Goal: Information Seeking & Learning: Learn about a topic

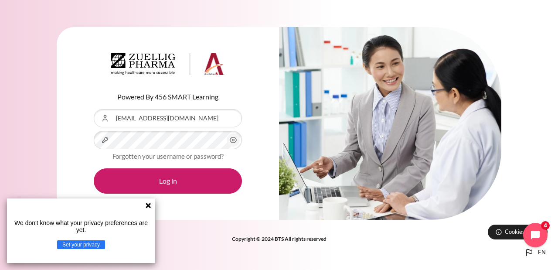
click at [94, 168] on button "Log in" at bounding box center [168, 180] width 148 height 25
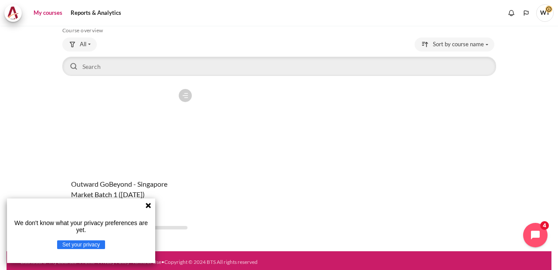
scroll to position [48, 0]
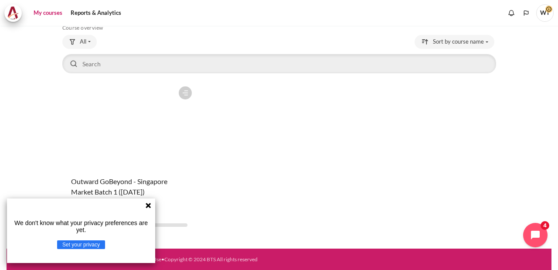
click at [140, 125] on figure "Content" at bounding box center [129, 125] width 134 height 87
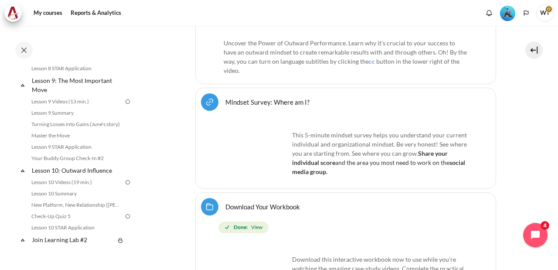
scroll to position [707, 0]
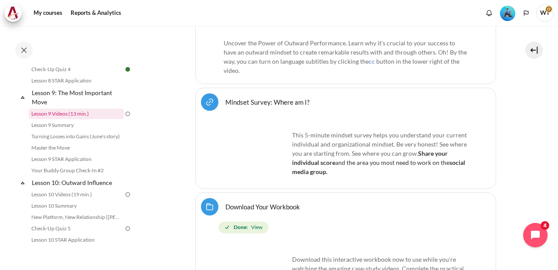
click at [88, 119] on link "Lesson 9 Videos (13 min.)" at bounding box center [76, 114] width 95 height 10
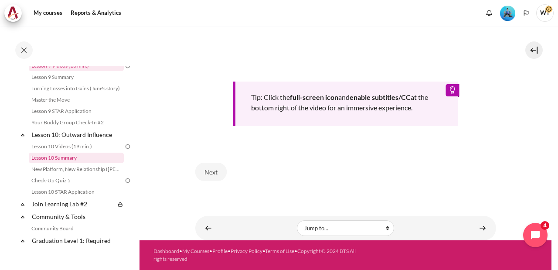
scroll to position [768, 0]
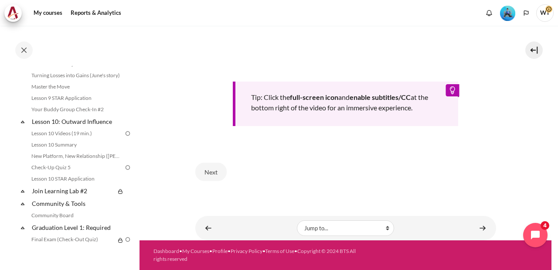
click at [204, 101] on div "Tip: Click the full-screen icon and enable subtitles/CC at the bottom right of …" at bounding box center [345, 8] width 301 height 235
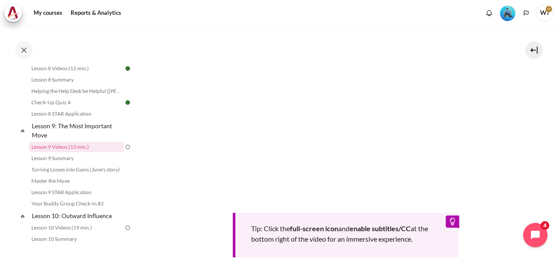
scroll to position [419, 0]
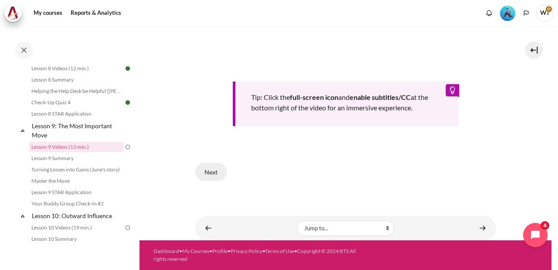
click at [212, 178] on button "Next" at bounding box center [210, 172] width 31 height 18
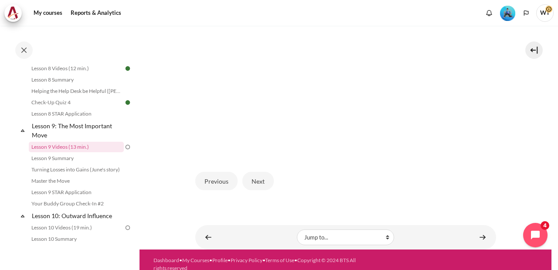
scroll to position [287, 0]
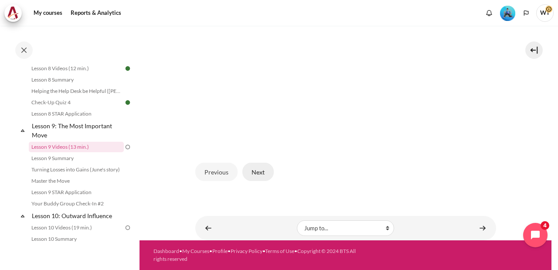
click at [248, 169] on button "Next" at bounding box center [258, 172] width 31 height 18
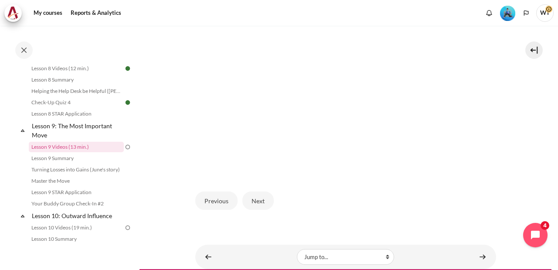
scroll to position [283, 0]
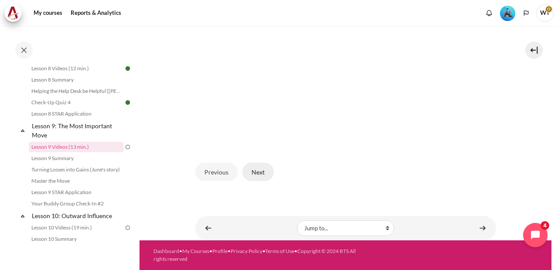
click at [250, 178] on button "Next" at bounding box center [258, 172] width 31 height 18
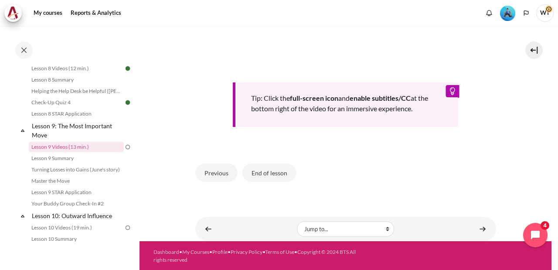
scroll to position [424, 0]
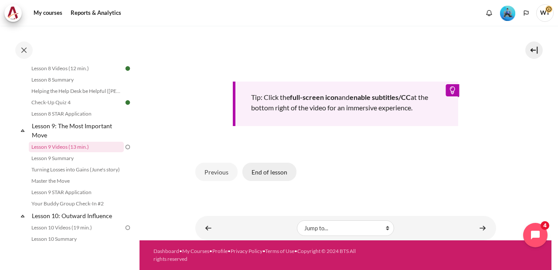
click at [256, 181] on button "End of lesson" at bounding box center [270, 172] width 54 height 18
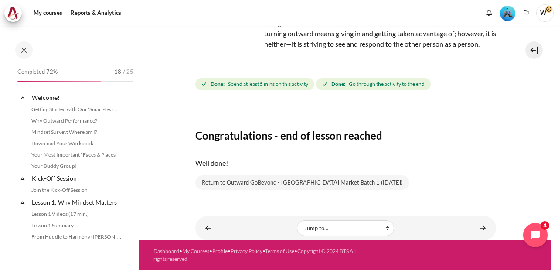
scroll to position [673, 0]
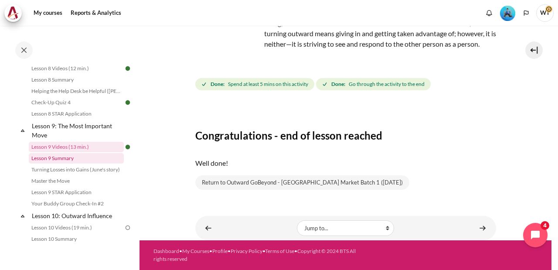
click at [89, 164] on link "Lesson 9 Summary" at bounding box center [76, 158] width 95 height 10
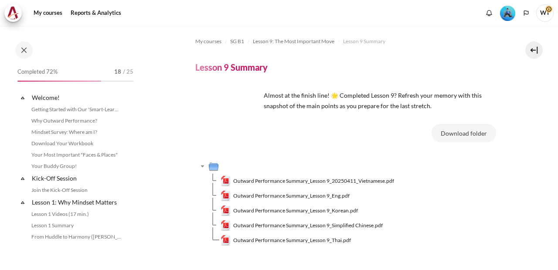
scroll to position [685, 0]
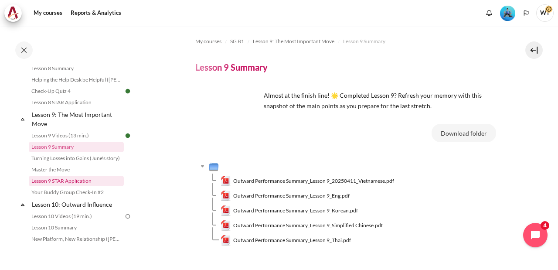
click at [75, 186] on link "Lesson 9 STAR Application" at bounding box center [76, 181] width 95 height 10
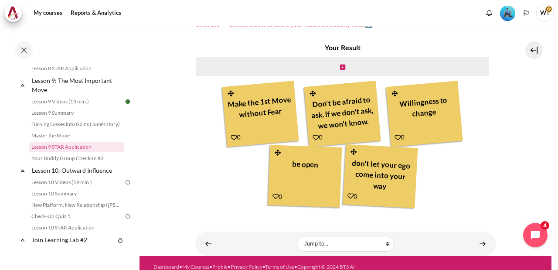
scroll to position [263, 0]
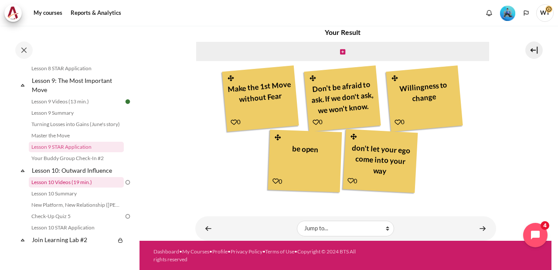
click at [99, 188] on link "Lesson 10 Videos (19 min.)" at bounding box center [76, 182] width 95 height 10
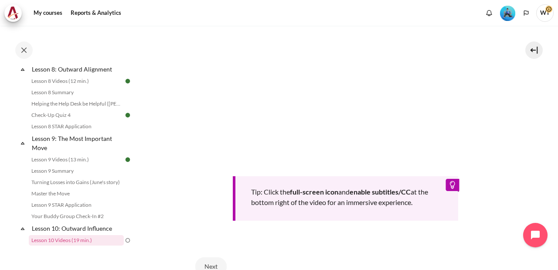
scroll to position [784, 0]
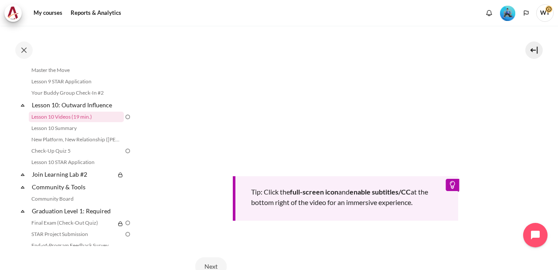
click at [171, 121] on section "My courses SG B1 Lesson 10: Outward Influence Lesson 10 Videos (19 min.) Lesson…" at bounding box center [346, 36] width 412 height 598
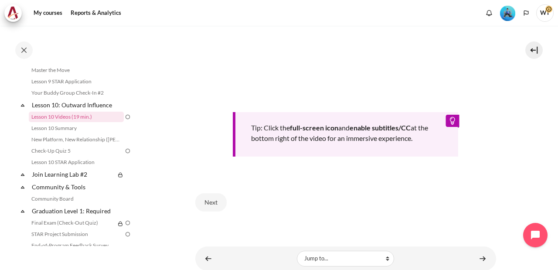
scroll to position [383, 0]
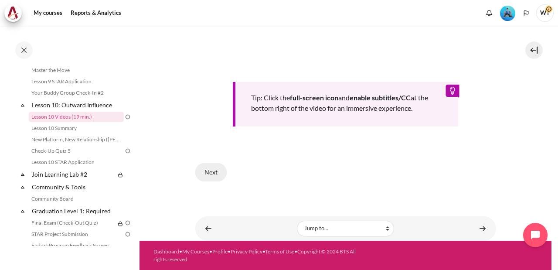
click at [214, 171] on button "Next" at bounding box center [210, 172] width 31 height 18
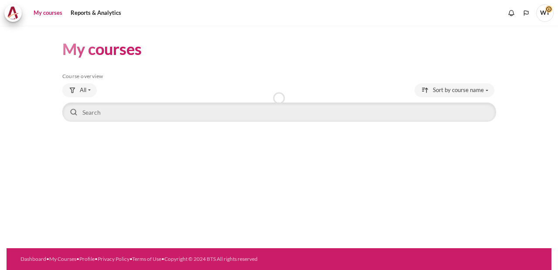
click at [543, 12] on span "WT" at bounding box center [545, 12] width 17 height 17
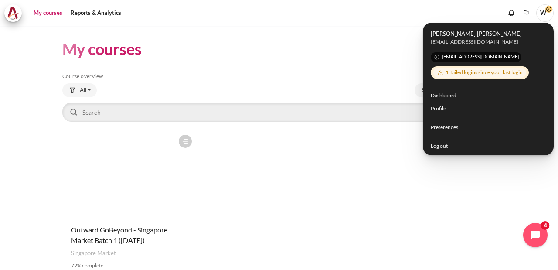
click at [317, 46] on header "My courses" at bounding box center [279, 49] width 434 height 21
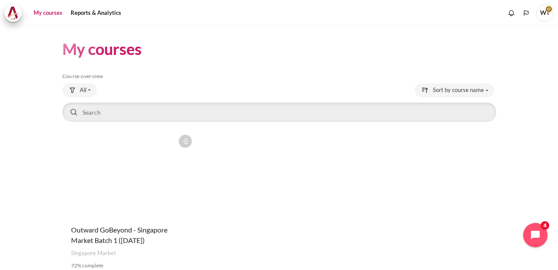
click at [546, 17] on span "WT" at bounding box center [545, 12] width 17 height 17
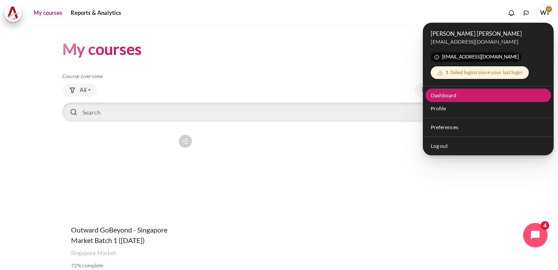
click at [451, 94] on link "Dashboard" at bounding box center [489, 96] width 126 height 14
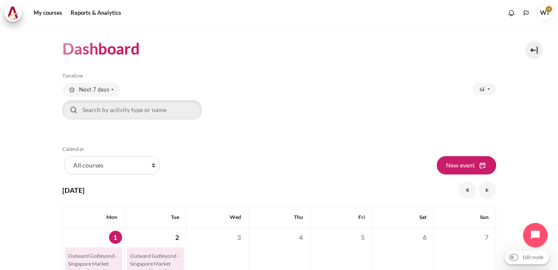
scroll to position [188, 0]
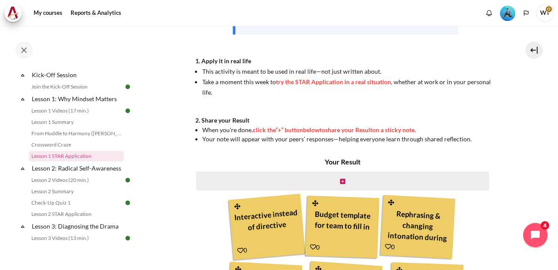
scroll to position [236, 0]
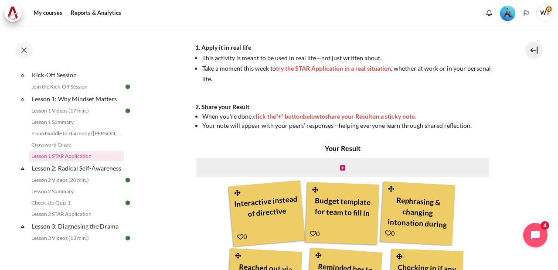
click at [301, 67] on span "try the STAR Application in a real situation" at bounding box center [333, 68] width 115 height 7
click at [421, 64] on li "Take a moment this week to try the STAR Application in a real situation , wheth…" at bounding box center [349, 73] width 294 height 21
click at [504, 10] on img "Level #3" at bounding box center [507, 13] width 15 height 15
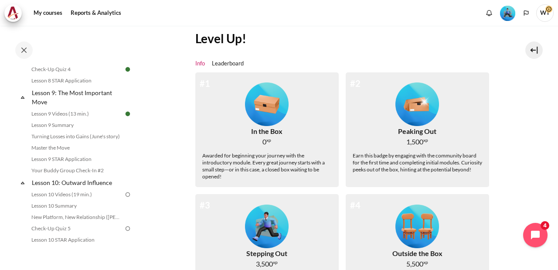
scroll to position [878, 0]
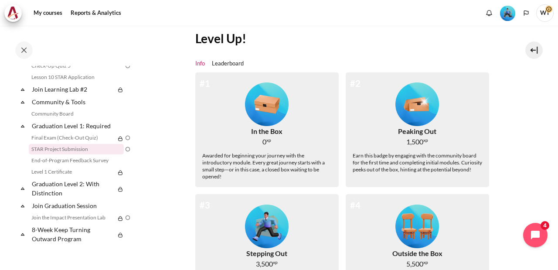
click at [77, 148] on link "STAR Project Submission" at bounding box center [76, 149] width 95 height 10
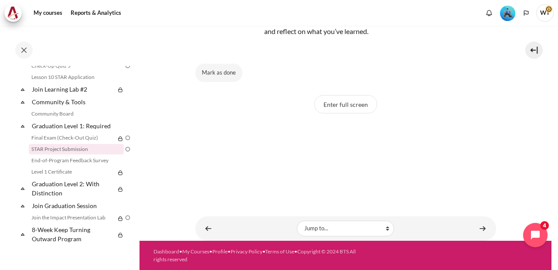
scroll to position [48, 0]
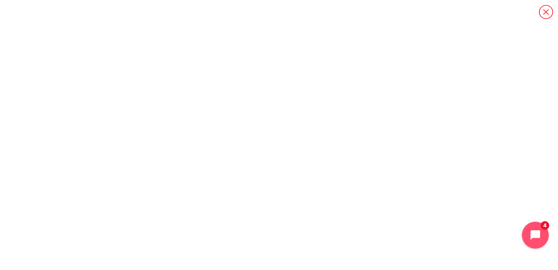
click at [541, 246] on button "Open chat widget" at bounding box center [535, 235] width 27 height 27
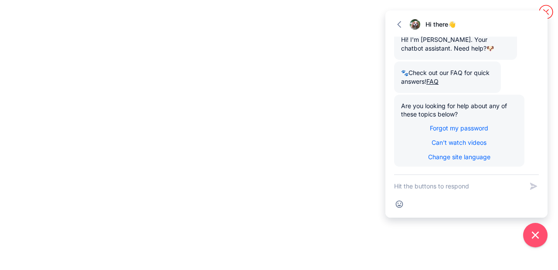
scroll to position [0, 0]
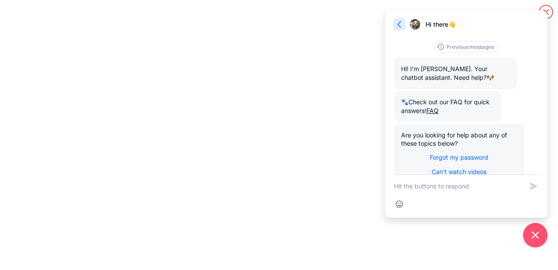
click at [399, 25] on icon "button" at bounding box center [399, 24] width 4 height 7
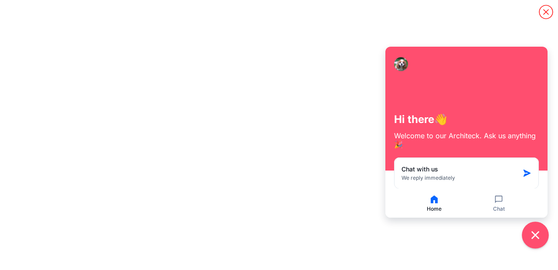
click at [539, 239] on icon "Close chat widget" at bounding box center [536, 236] width 14 height 14
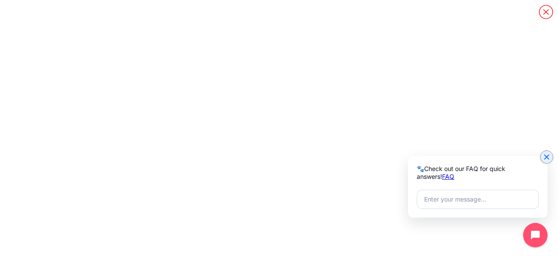
click at [545, 156] on icon "Close chat widget" at bounding box center [547, 157] width 9 height 9
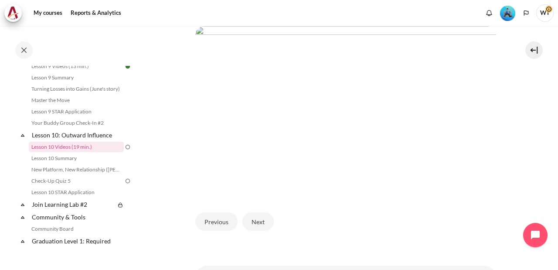
scroll to position [236, 0]
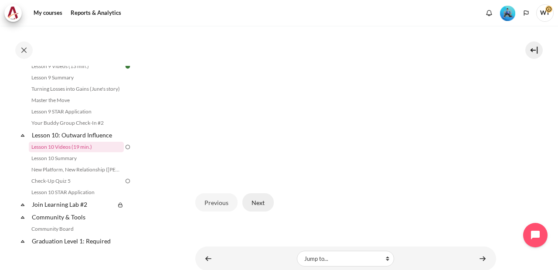
click at [255, 201] on button "Next" at bounding box center [258, 202] width 31 height 18
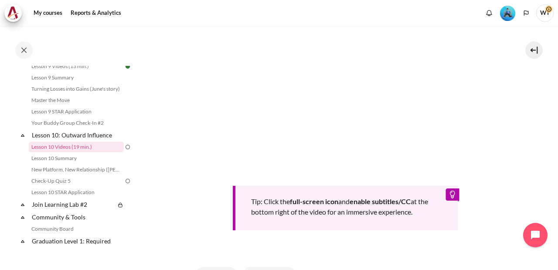
scroll to position [377, 0]
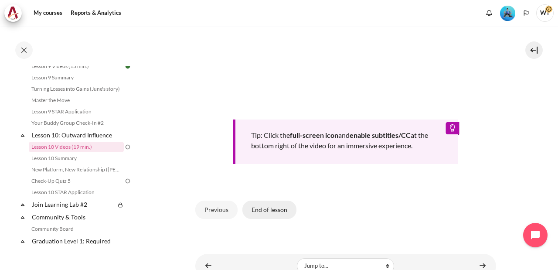
click at [258, 205] on button "End of lesson" at bounding box center [270, 210] width 54 height 18
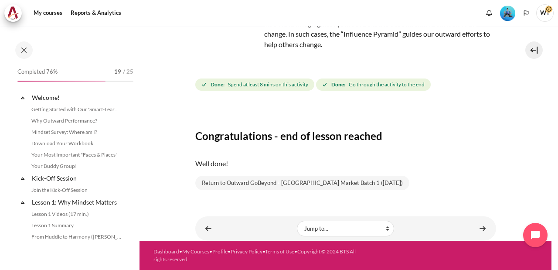
scroll to position [754, 0]
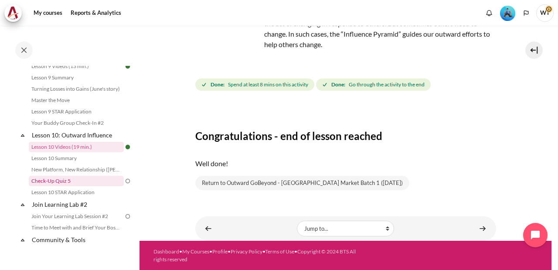
click at [107, 186] on link "Check-Up Quiz 5" at bounding box center [76, 181] width 95 height 10
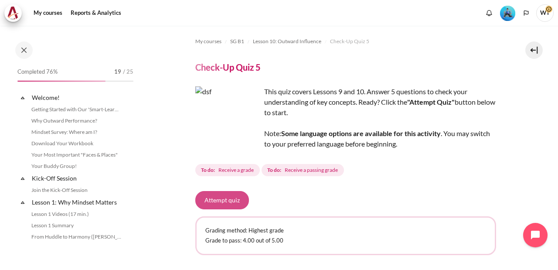
click at [226, 199] on button "Attempt quiz" at bounding box center [222, 200] width 54 height 18
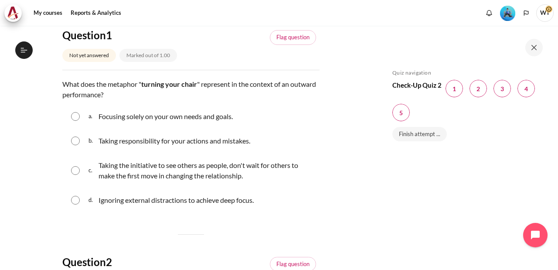
scroll to position [94, 0]
click at [155, 171] on p "Taking the initiative to see others as people, don't wait for others to make th…" at bounding box center [207, 170] width 217 height 21
radio input "true"
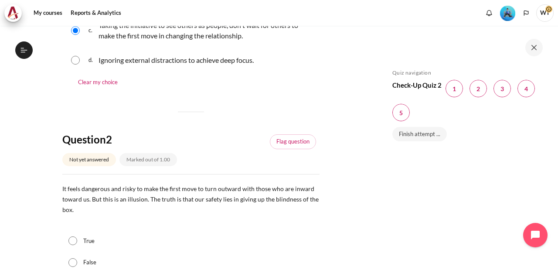
scroll to position [330, 0]
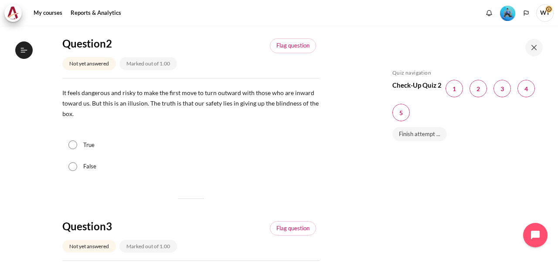
click at [92, 141] on label "True" at bounding box center [88, 145] width 11 height 9
click at [77, 141] on input "True" at bounding box center [72, 144] width 9 height 9
radio input "true"
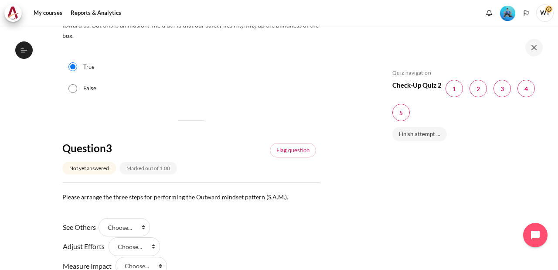
scroll to position [471, 0]
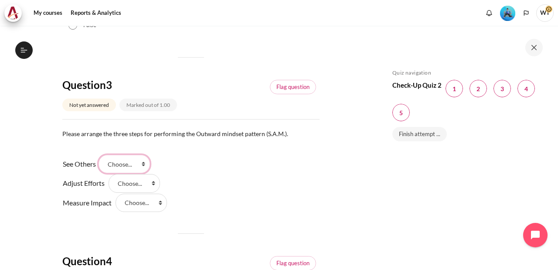
click at [99, 155] on select "Choose... Step 1 Step 2 Step 3" at bounding box center [124, 164] width 51 height 18
select select "1"
click option "Step 1" at bounding box center [0, 0] width 0 height 0
click at [109, 174] on select "Choose... Step 1 Step 2 Step 3" at bounding box center [134, 183] width 51 height 18
select select "2"
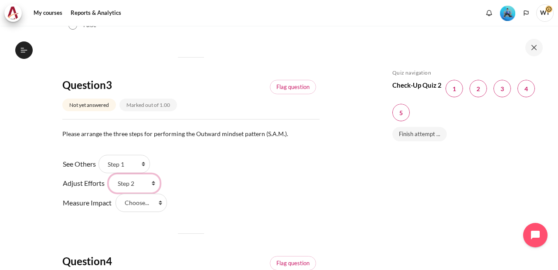
click option "Step 2" at bounding box center [0, 0] width 0 height 0
click at [116, 194] on select "Choose... Step 1 Step 2 Step 3" at bounding box center [141, 203] width 51 height 18
select select "3"
click option "Step 3" at bounding box center [0, 0] width 0 height 0
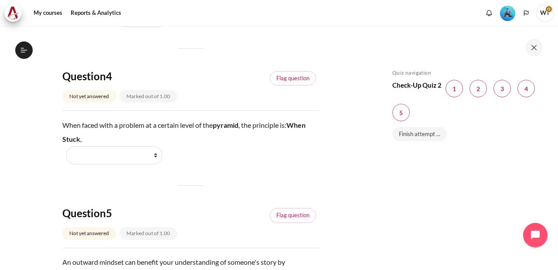
scroll to position [660, 0]
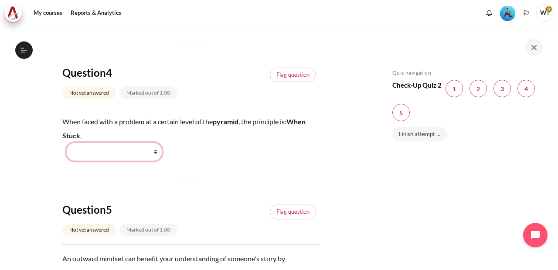
click at [66, 143] on select "Work Harder Go Higher Go Lower Stay Put" at bounding box center [114, 152] width 96 height 18
select select "3"
click option "Go Lower" at bounding box center [0, 0] width 0 height 0
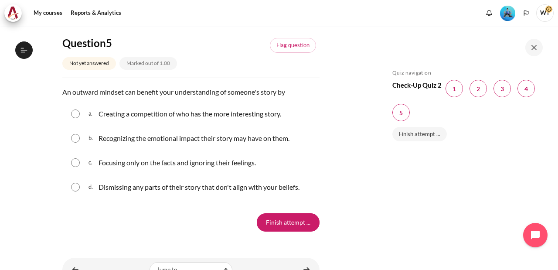
scroll to position [848, 0]
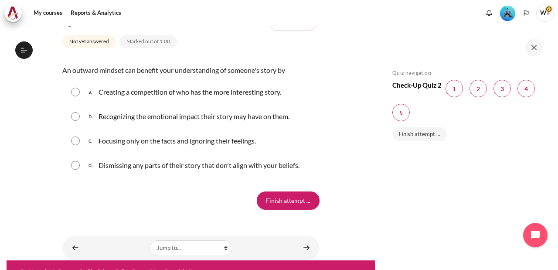
click at [73, 119] on input "Content" at bounding box center [75, 116] width 9 height 9
radio input "true"
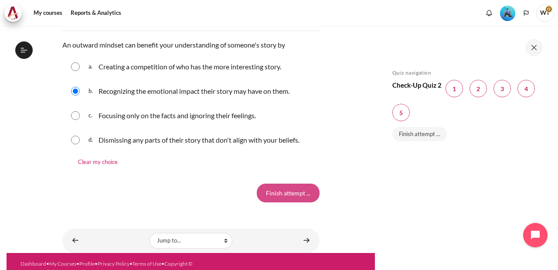
scroll to position [884, 0]
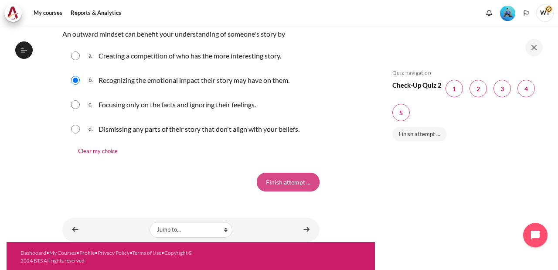
click at [272, 177] on input "Finish attempt ..." at bounding box center [288, 182] width 63 height 18
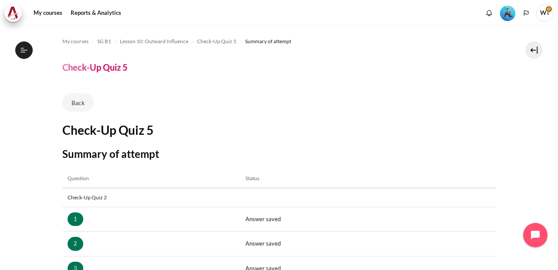
scroll to position [195, 0]
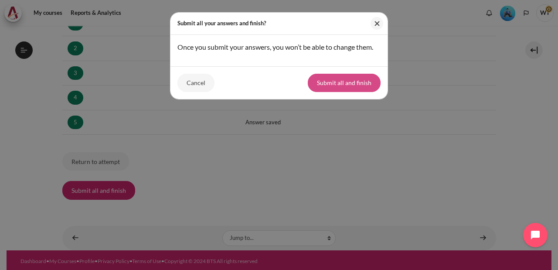
click at [324, 86] on button "Submit all and finish" at bounding box center [344, 83] width 73 height 18
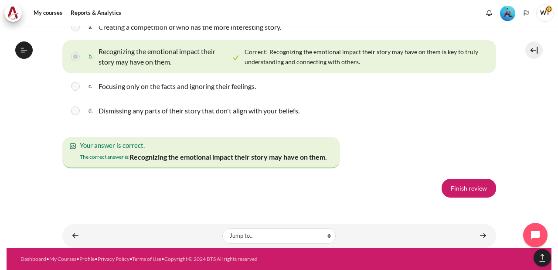
scroll to position [788, 0]
click at [466, 186] on link "Finish review" at bounding box center [469, 188] width 55 height 18
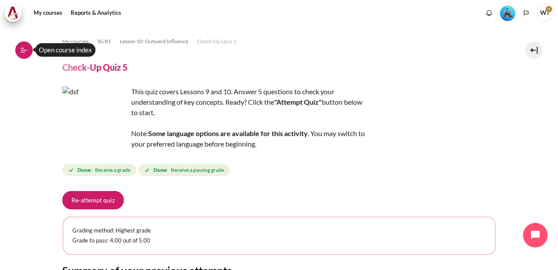
click at [28, 47] on button "Open course index" at bounding box center [23, 49] width 17 height 17
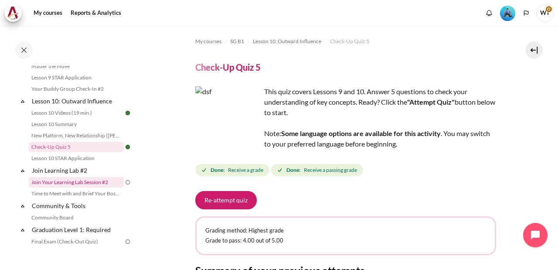
click at [86, 188] on link "Join Your Learning Lab Session #2" at bounding box center [76, 182] width 95 height 10
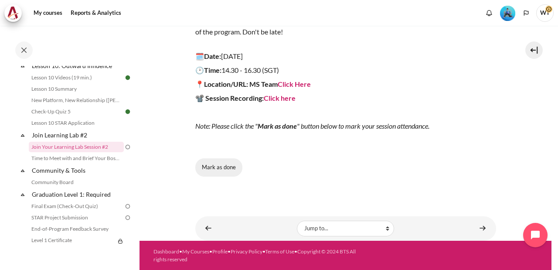
click at [219, 165] on button "Mark as done" at bounding box center [218, 167] width 47 height 18
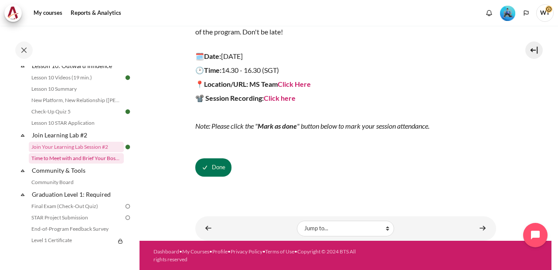
click at [96, 164] on link "Time to Meet with and Brief Your Boss #2" at bounding box center [76, 158] width 95 height 10
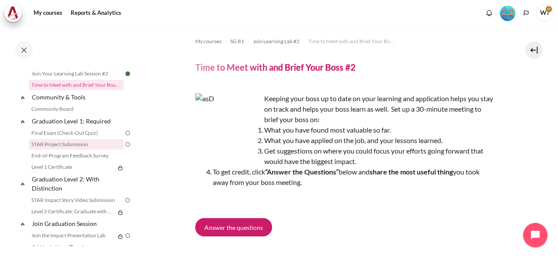
scroll to position [877, 0]
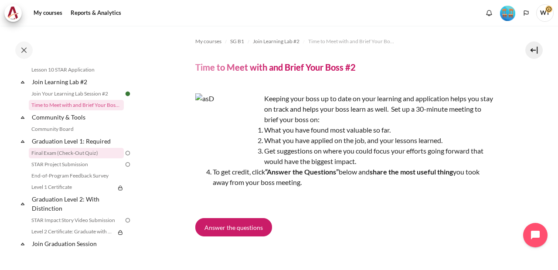
click at [83, 158] on link "Final Exam (Check-Out Quiz)" at bounding box center [76, 153] width 95 height 10
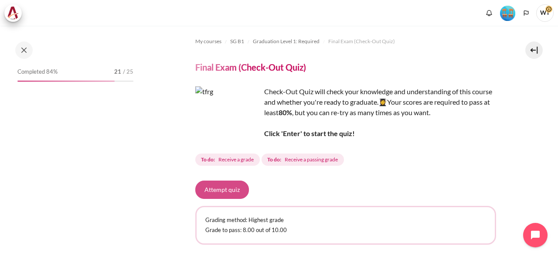
scroll to position [47, 0]
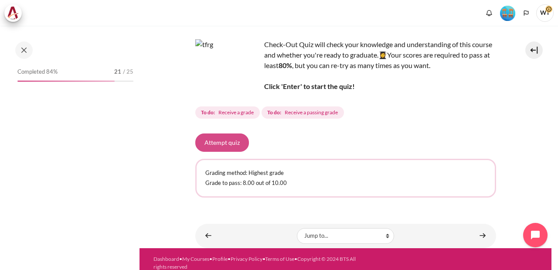
click at [208, 148] on button "Attempt quiz" at bounding box center [222, 142] width 54 height 18
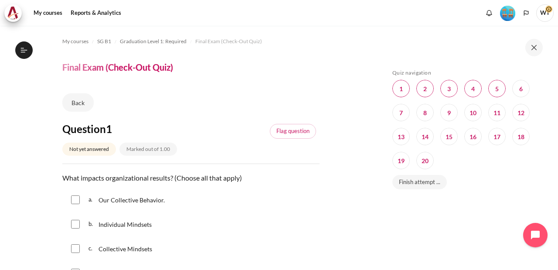
scroll to position [94, 0]
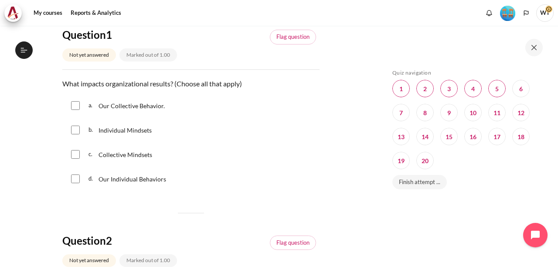
click at [77, 106] on input "Content" at bounding box center [75, 105] width 9 height 9
checkbox input "true"
click at [76, 127] on input "Content" at bounding box center [75, 130] width 9 height 9
checkbox input "true"
click at [79, 153] on input "Content" at bounding box center [75, 154] width 9 height 9
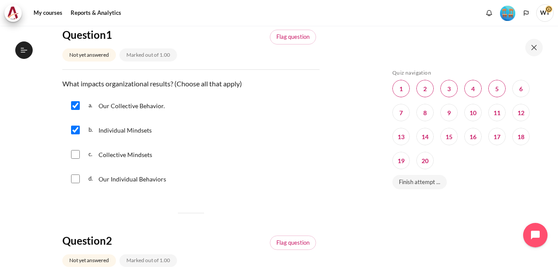
checkbox input "true"
click at [76, 179] on input "Content" at bounding box center [75, 178] width 9 height 9
checkbox input "true"
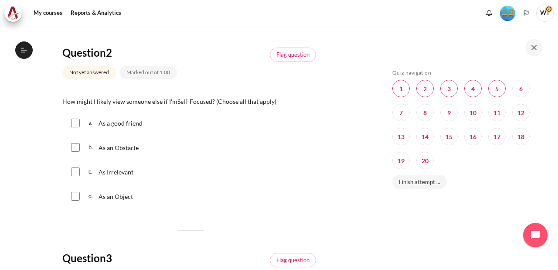
scroll to position [283, 0]
click at [78, 147] on input "Content" at bounding box center [75, 147] width 9 height 9
checkbox input "true"
click at [75, 196] on input "Content" at bounding box center [75, 195] width 9 height 9
checkbox input "true"
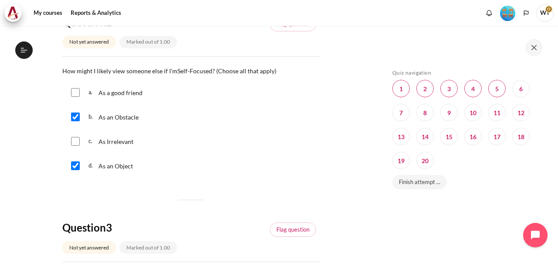
scroll to position [330, 0]
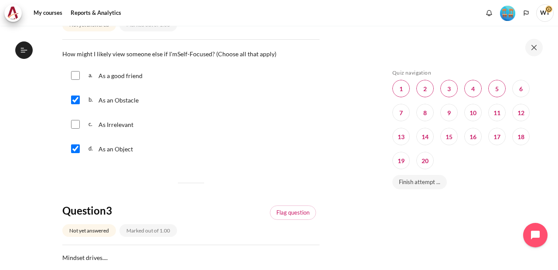
click at [76, 124] on input "Content" at bounding box center [75, 124] width 9 height 9
checkbox input "true"
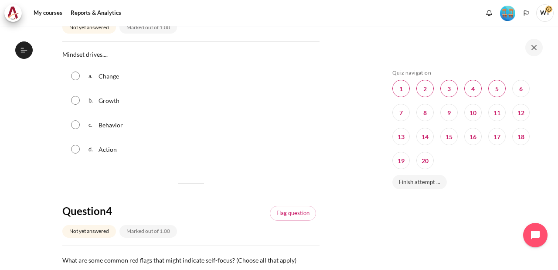
scroll to position [518, 0]
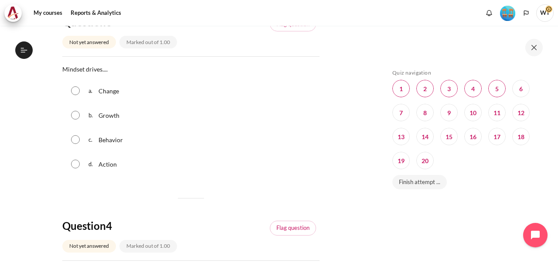
click at [78, 137] on input "Content" at bounding box center [75, 139] width 9 height 9
radio input "true"
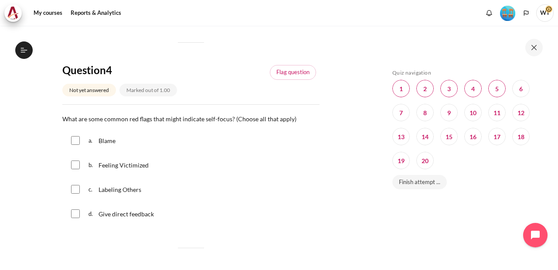
scroll to position [707, 0]
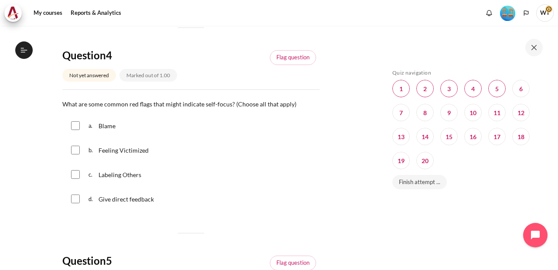
click at [75, 127] on input "Content" at bounding box center [75, 125] width 9 height 9
checkbox input "true"
click at [75, 148] on input "Content" at bounding box center [75, 150] width 9 height 9
checkbox input "true"
click at [72, 174] on input "Content" at bounding box center [75, 174] width 9 height 9
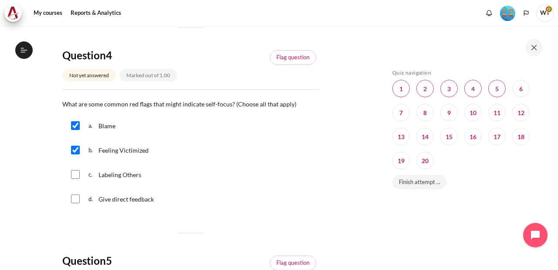
checkbox input "true"
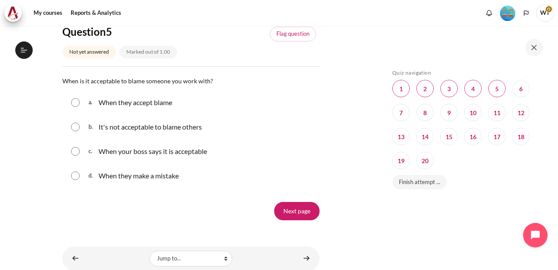
scroll to position [942, 0]
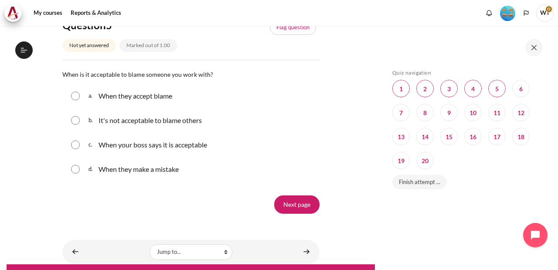
click at [74, 119] on input "Content" at bounding box center [75, 120] width 9 height 9
radio input "true"
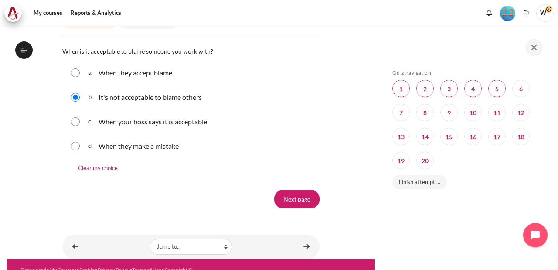
scroll to position [982, 0]
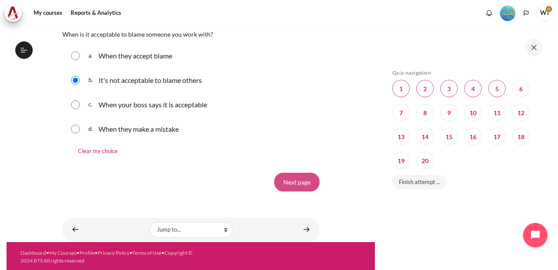
click at [292, 184] on input "Next page" at bounding box center [296, 182] width 45 height 18
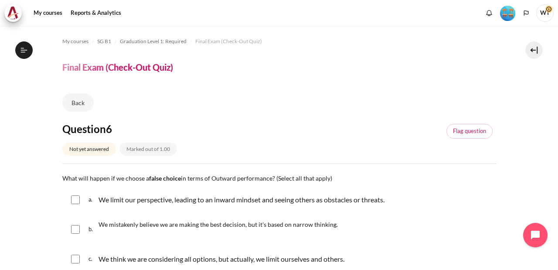
scroll to position [47, 0]
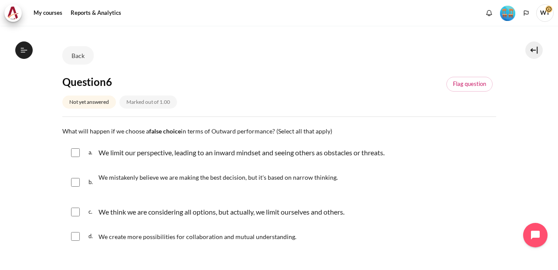
click at [103, 154] on p "We limit our perspective, leading to an inward mindset and seeing others as obs…" at bounding box center [242, 152] width 286 height 10
checkbox input "true"
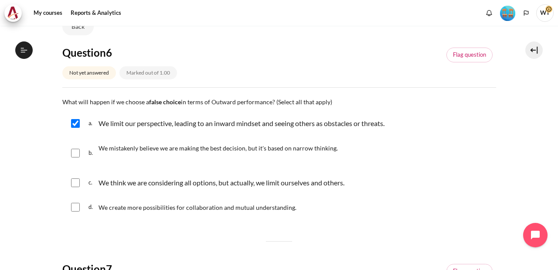
scroll to position [94, 0]
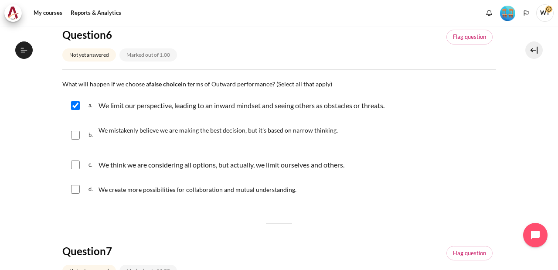
click at [77, 140] on div "b. We mistakenly believe we are making the best decision, but it's based on nar…" at bounding box center [279, 135] width 434 height 33
click at [75, 133] on input "Content" at bounding box center [75, 135] width 9 height 9
checkbox input "true"
click at [74, 167] on input "Content" at bounding box center [75, 165] width 9 height 9
checkbox input "true"
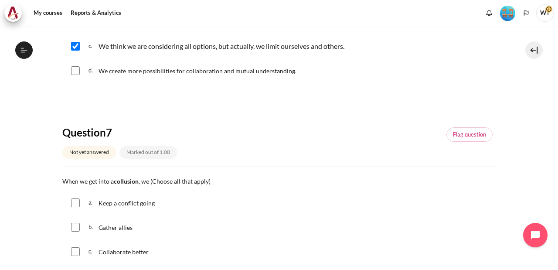
scroll to position [236, 0]
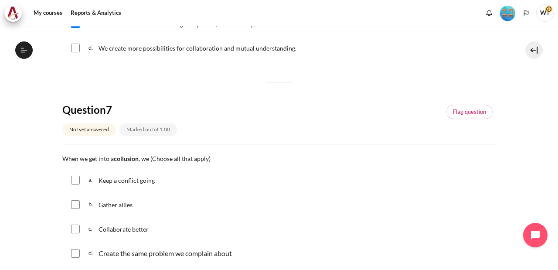
click at [74, 182] on input "Content" at bounding box center [75, 180] width 9 height 9
checkbox input "true"
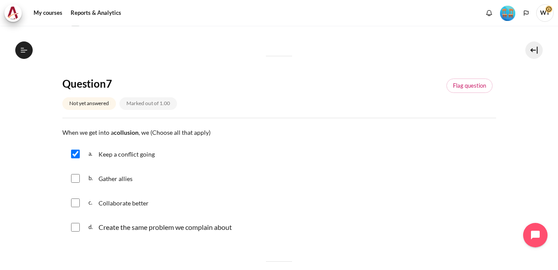
scroll to position [283, 0]
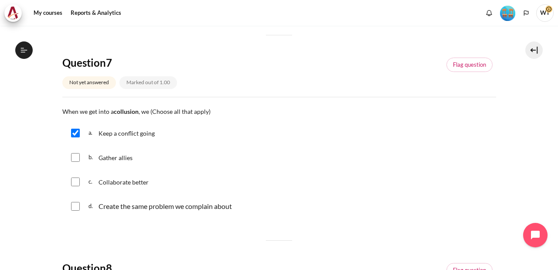
click at [76, 158] on input "Content" at bounding box center [75, 157] width 9 height 9
checkbox input "true"
click at [74, 205] on input "Content" at bounding box center [75, 206] width 9 height 9
checkbox input "true"
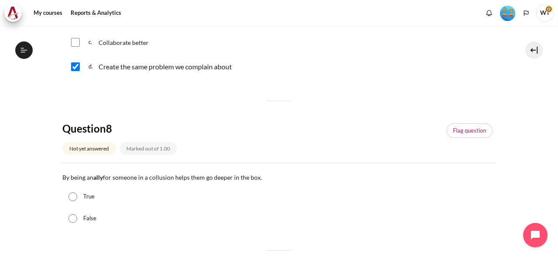
scroll to position [424, 0]
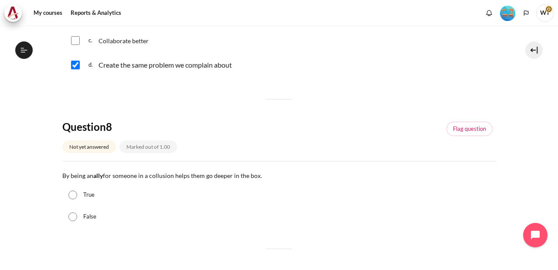
click at [73, 195] on input "True" at bounding box center [72, 195] width 9 height 9
radio input "true"
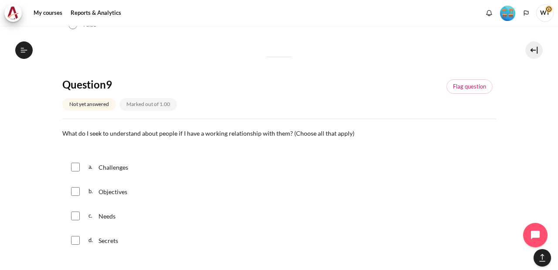
scroll to position [660, 0]
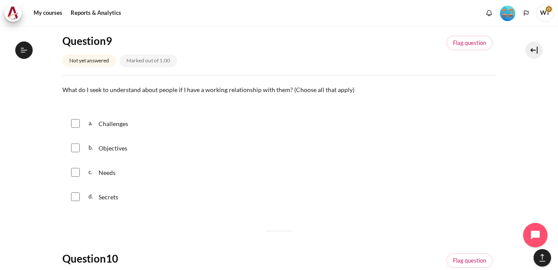
click at [76, 126] on input "Content" at bounding box center [75, 123] width 9 height 9
checkbox input "true"
click at [78, 147] on input "Content" at bounding box center [75, 148] width 9 height 9
checkbox input "true"
click at [76, 175] on input "Content" at bounding box center [75, 172] width 9 height 9
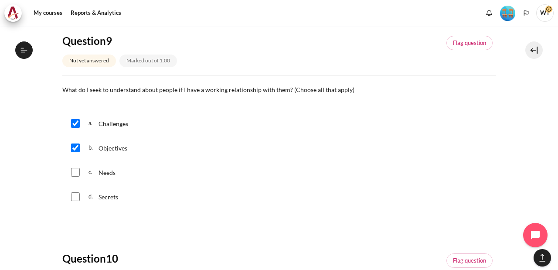
checkbox input "true"
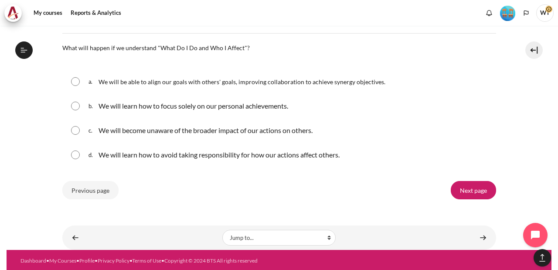
scroll to position [919, 0]
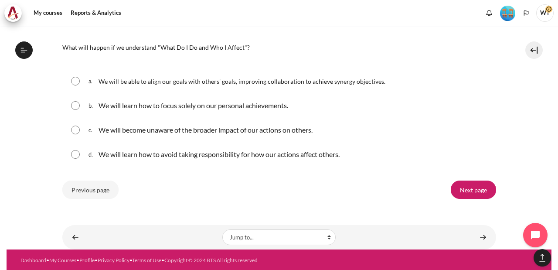
click at [79, 80] on input "Content" at bounding box center [75, 81] width 9 height 9
radio input "true"
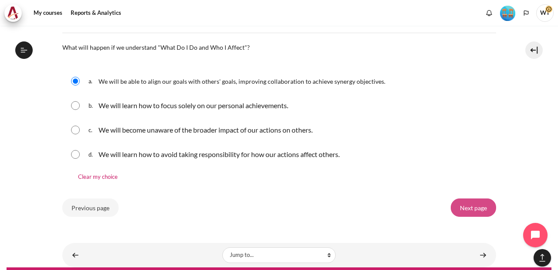
click at [468, 211] on input "Next page" at bounding box center [473, 207] width 45 height 18
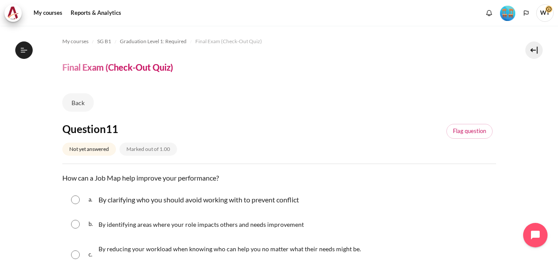
scroll to position [94, 0]
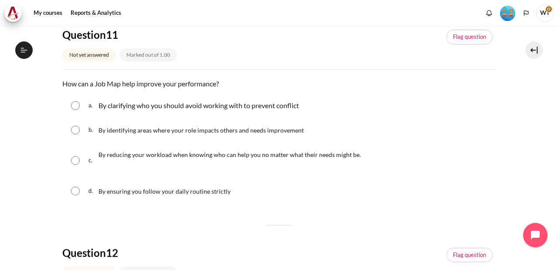
click at [75, 130] on input "Content" at bounding box center [75, 130] width 9 height 9
radio input "true"
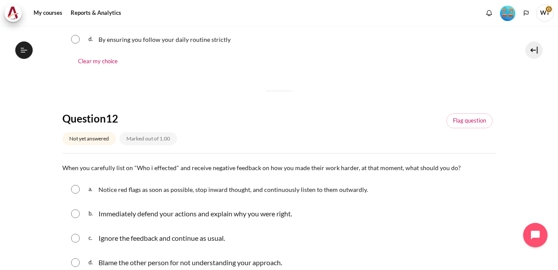
scroll to position [330, 0]
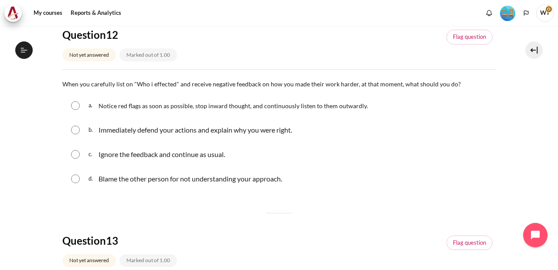
click at [76, 106] on input "Content" at bounding box center [75, 105] width 9 height 9
radio input "true"
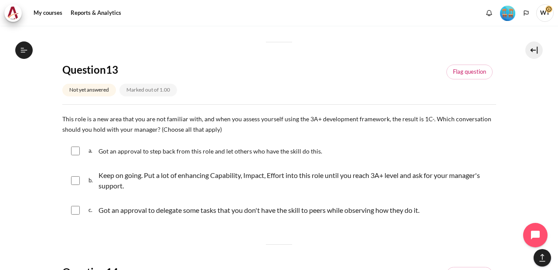
scroll to position [565, 0]
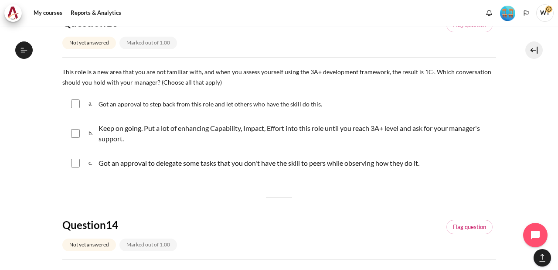
click at [75, 130] on input "Content" at bounding box center [75, 133] width 9 height 9
checkbox input "true"
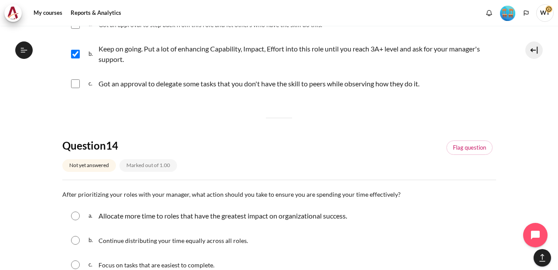
scroll to position [754, 0]
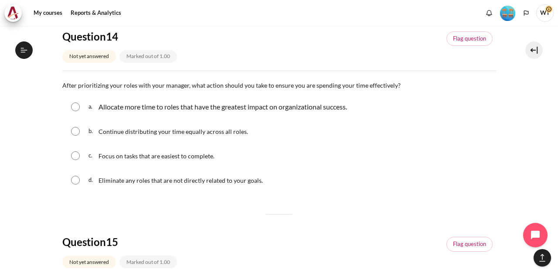
click at [74, 105] on input "Content" at bounding box center [75, 107] width 9 height 9
radio input "true"
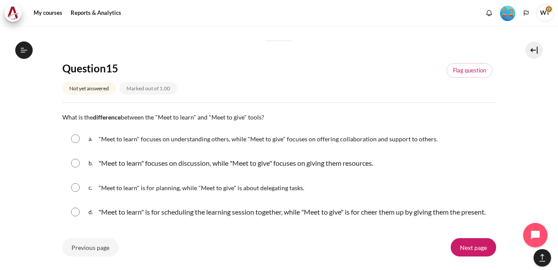
scroll to position [1013, 0]
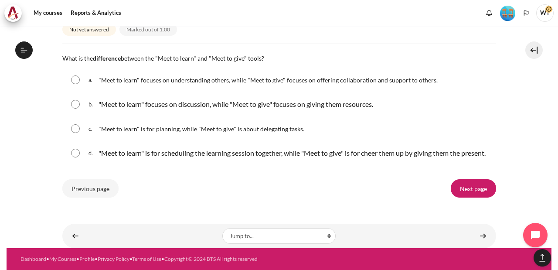
click at [75, 75] on input "Content" at bounding box center [75, 79] width 9 height 9
radio input "true"
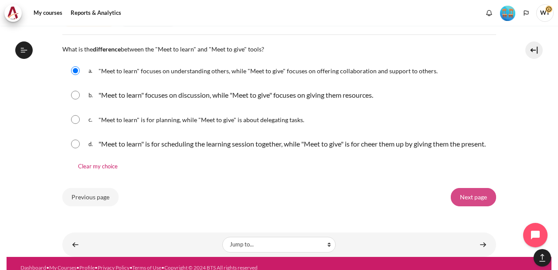
click at [464, 201] on input "Next page" at bounding box center [473, 197] width 45 height 18
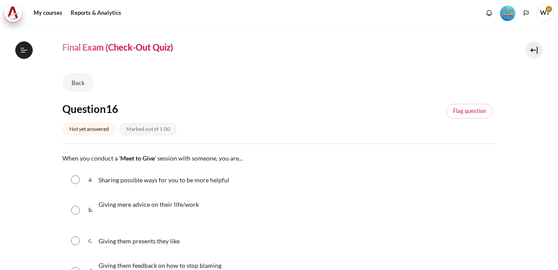
scroll to position [47, 0]
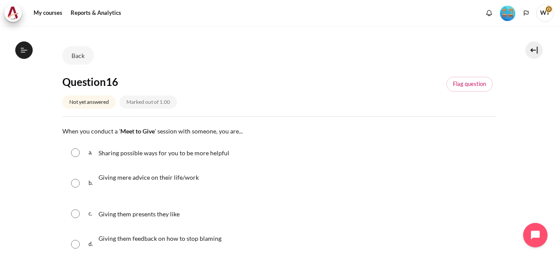
click at [99, 147] on p "Sharing possible ways for you to be more helpful" at bounding box center [164, 152] width 131 height 10
radio input "true"
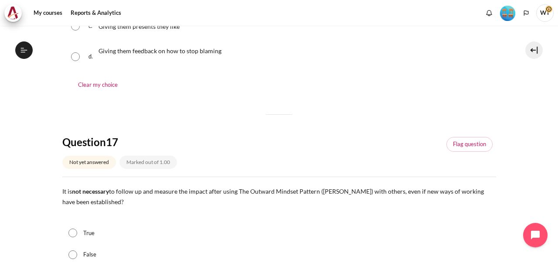
scroll to position [283, 0]
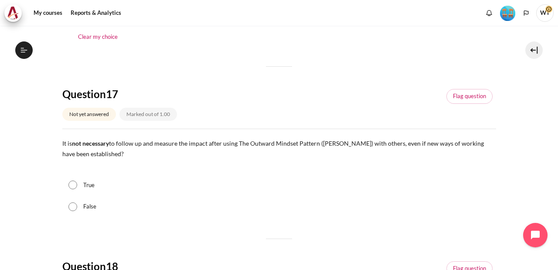
click at [72, 205] on input "False" at bounding box center [72, 206] width 9 height 9
radio input "true"
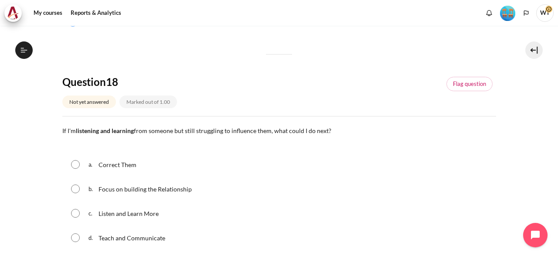
scroll to position [471, 0]
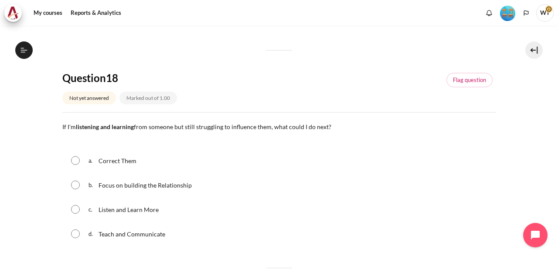
click at [39, 136] on section "My courses SG B1 Graduation Level 1: Required Final Exam (Check-Out Quiz) Final…" at bounding box center [279, 135] width 545 height 1161
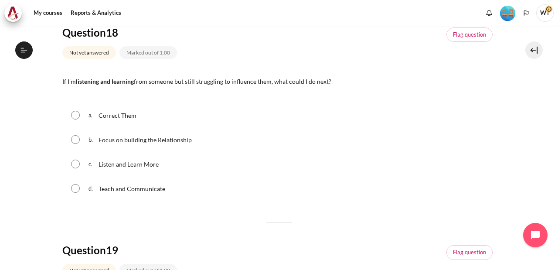
scroll to position [518, 0]
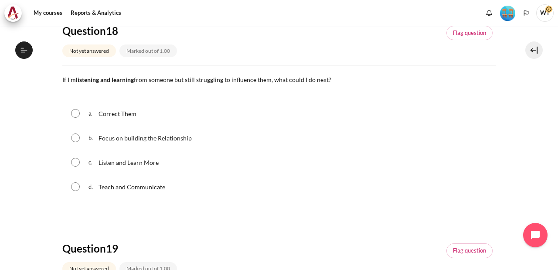
click at [78, 187] on input "Content" at bounding box center [75, 186] width 9 height 9
radio input "true"
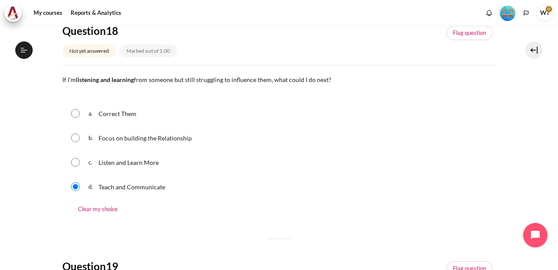
click at [53, 157] on section "My courses SG B1 Graduation Level 1: Required Final Exam (Check-Out Quiz) Final…" at bounding box center [279, 97] width 545 height 1179
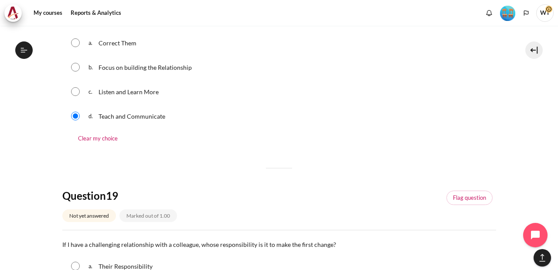
scroll to position [707, 0]
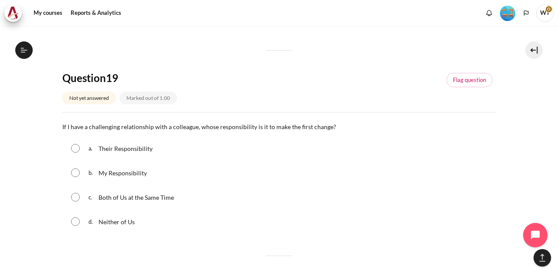
click at [74, 175] on input "Content" at bounding box center [75, 172] width 9 height 9
radio input "true"
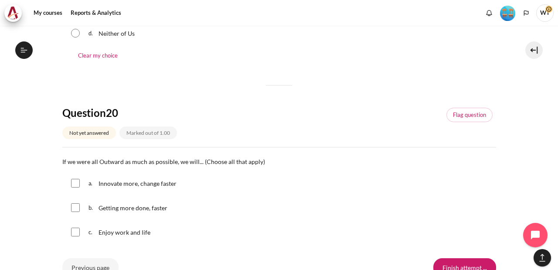
scroll to position [973, 0]
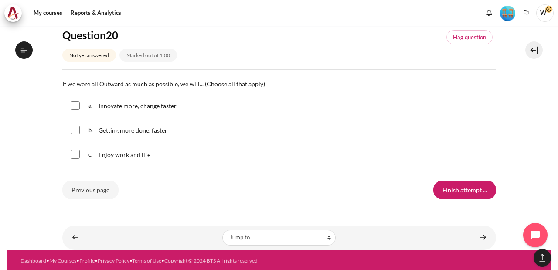
click at [77, 103] on input "Content" at bounding box center [75, 105] width 9 height 9
checkbox input "true"
click at [72, 126] on input "Content" at bounding box center [75, 130] width 9 height 9
checkbox input "true"
click at [77, 159] on div "c. Enjoy work and life" at bounding box center [279, 154] width 434 height 23
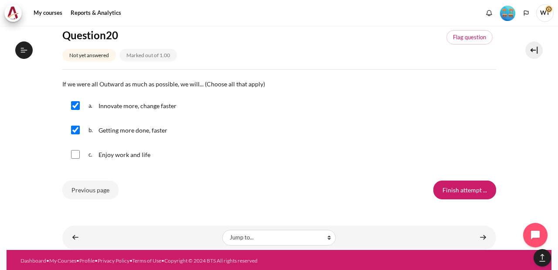
click at [75, 154] on input "Content" at bounding box center [75, 154] width 9 height 9
checkbox input "true"
click at [437, 191] on input "Finish attempt ..." at bounding box center [465, 190] width 63 height 18
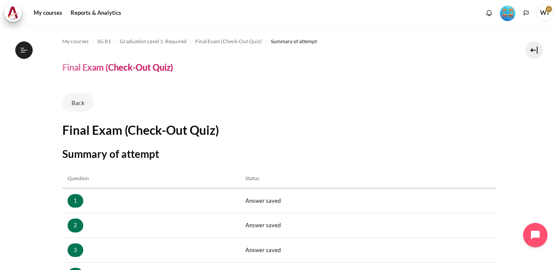
scroll to position [544, 0]
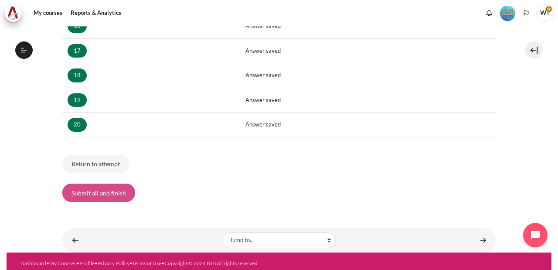
click at [108, 184] on button "Submit all and finish" at bounding box center [98, 193] width 73 height 18
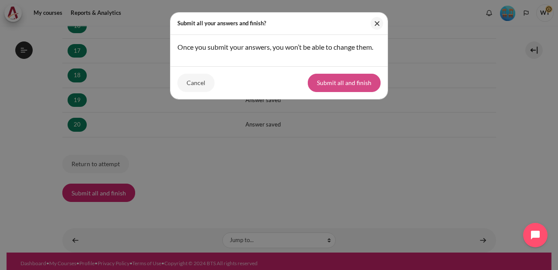
click at [352, 92] on button "Submit all and finish" at bounding box center [344, 83] width 73 height 18
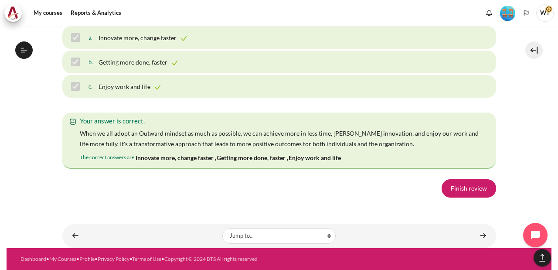
scroll to position [6242, 0]
click at [459, 184] on link "Finish review" at bounding box center [469, 188] width 55 height 18
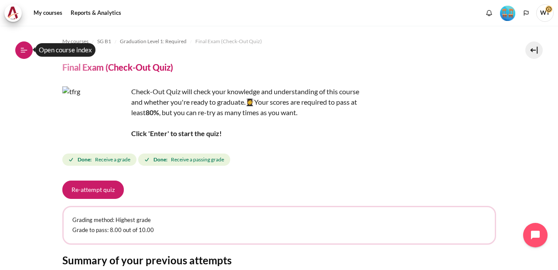
click at [30, 49] on button "Open course index" at bounding box center [23, 49] width 17 height 17
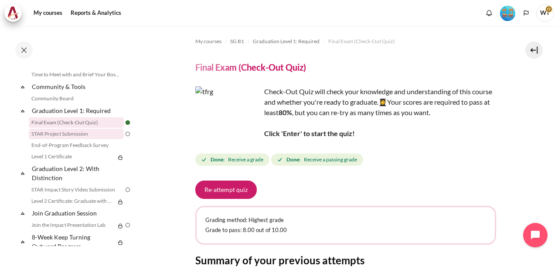
scroll to position [924, 0]
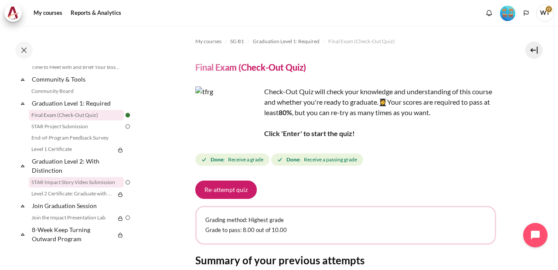
click at [92, 183] on link "STAR Impact Story Video Submission" at bounding box center [76, 182] width 95 height 10
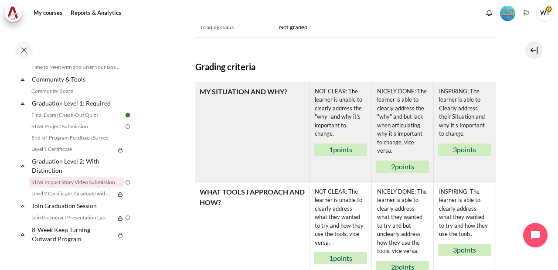
scroll to position [471, 0]
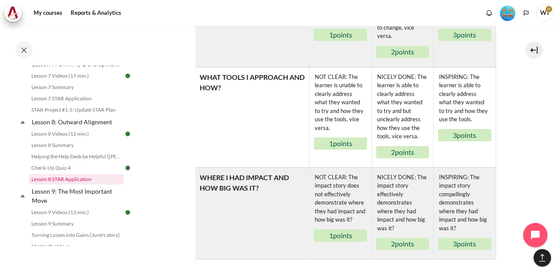
scroll to position [594, 0]
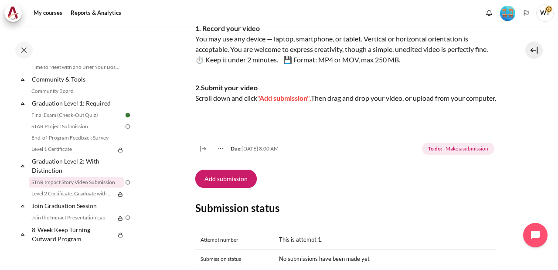
scroll to position [152, 0]
